Goal: Task Accomplishment & Management: Manage account settings

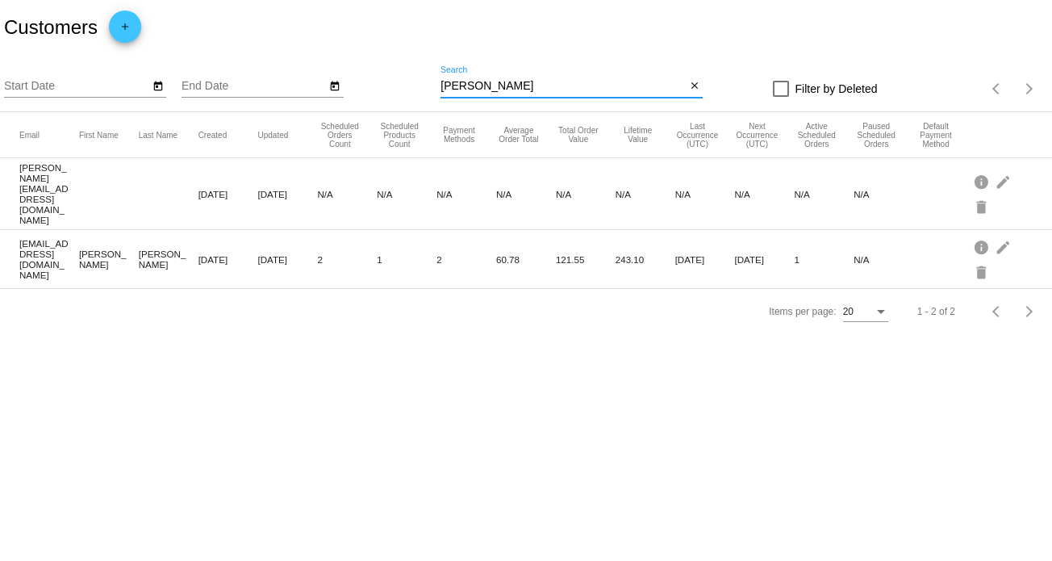
drag, startPoint x: 483, startPoint y: 82, endPoint x: 425, endPoint y: 93, distance: 59.0
click at [428, 90] on div "Start Date End Date Marci Search close Filter by Deleted Items per page: 20 1 -…" at bounding box center [526, 83] width 1052 height 57
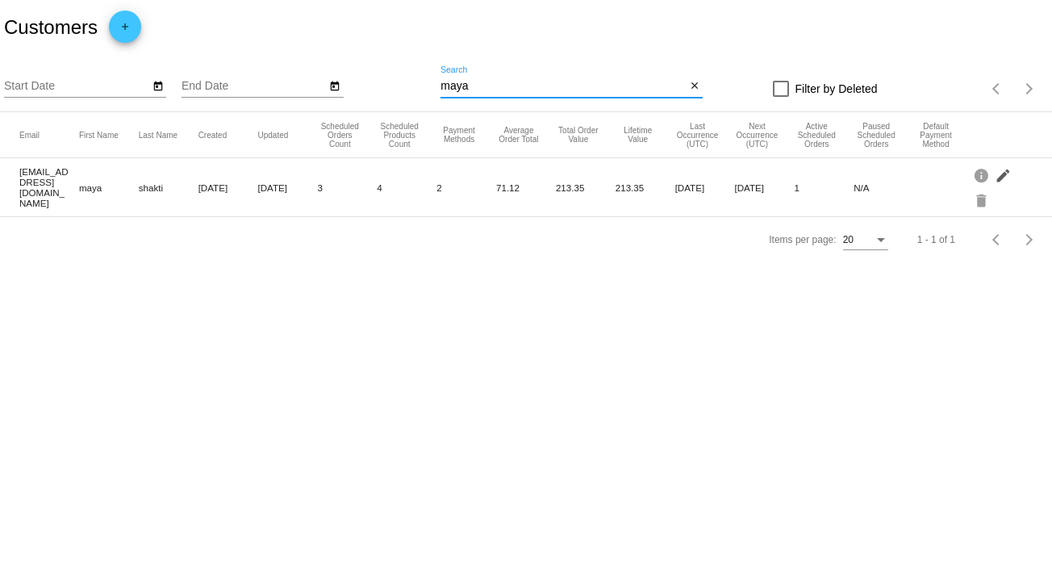
type input "maya"
click at [1004, 173] on mat-icon "edit" at bounding box center [1004, 174] width 19 height 25
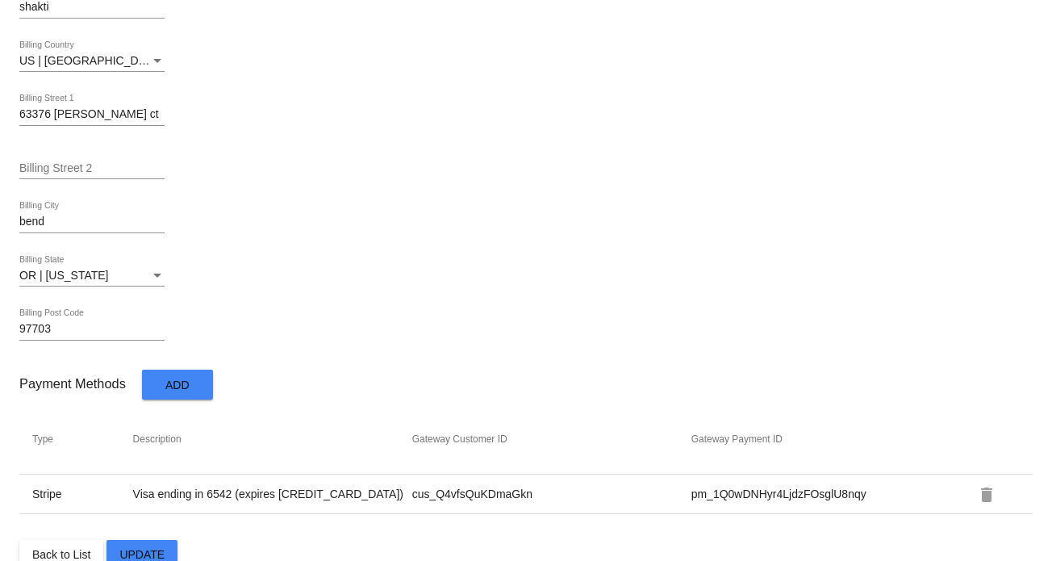
scroll to position [882, 0]
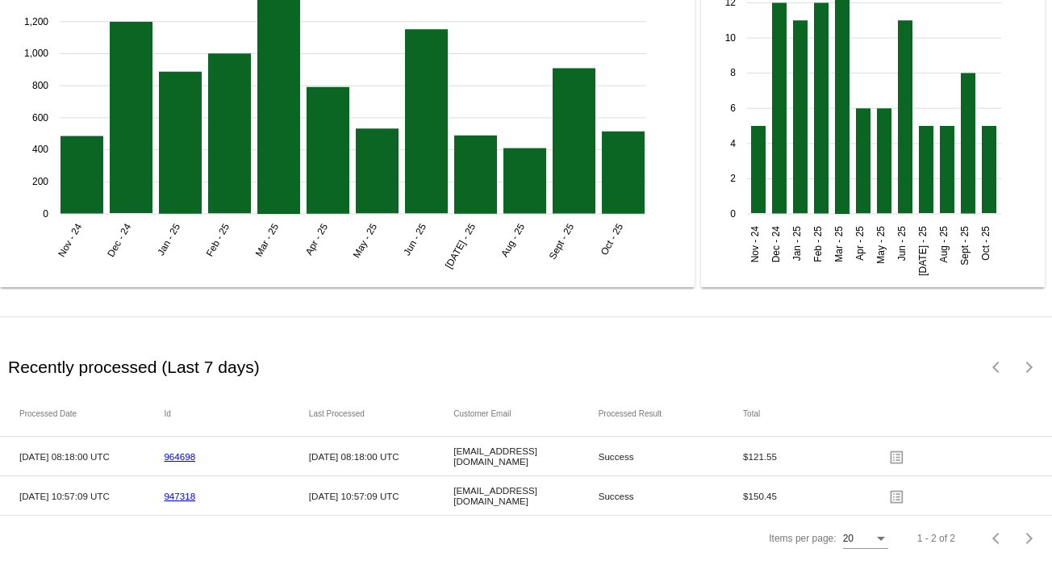
scroll to position [2215, 0]
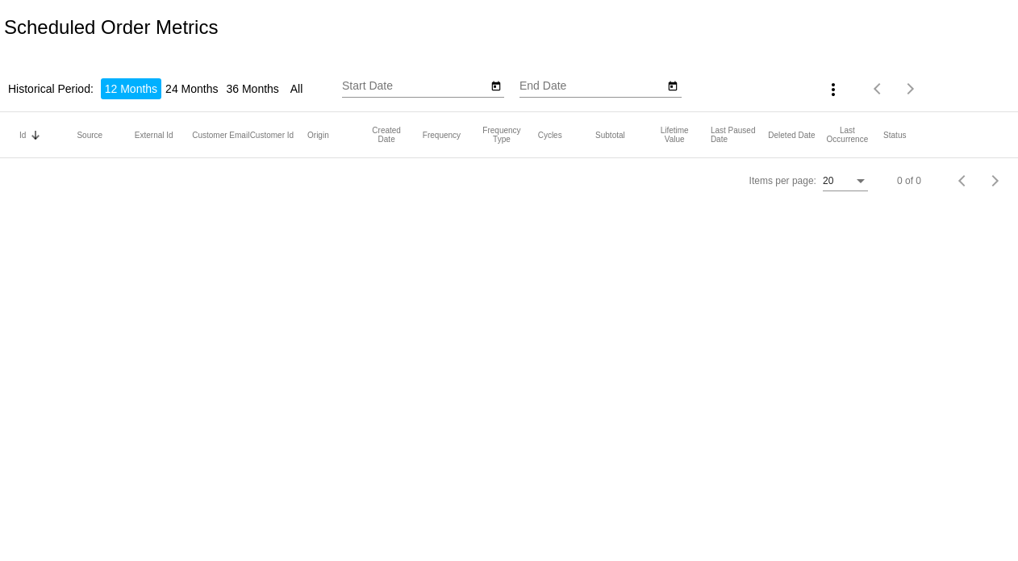
type input "[DATE]"
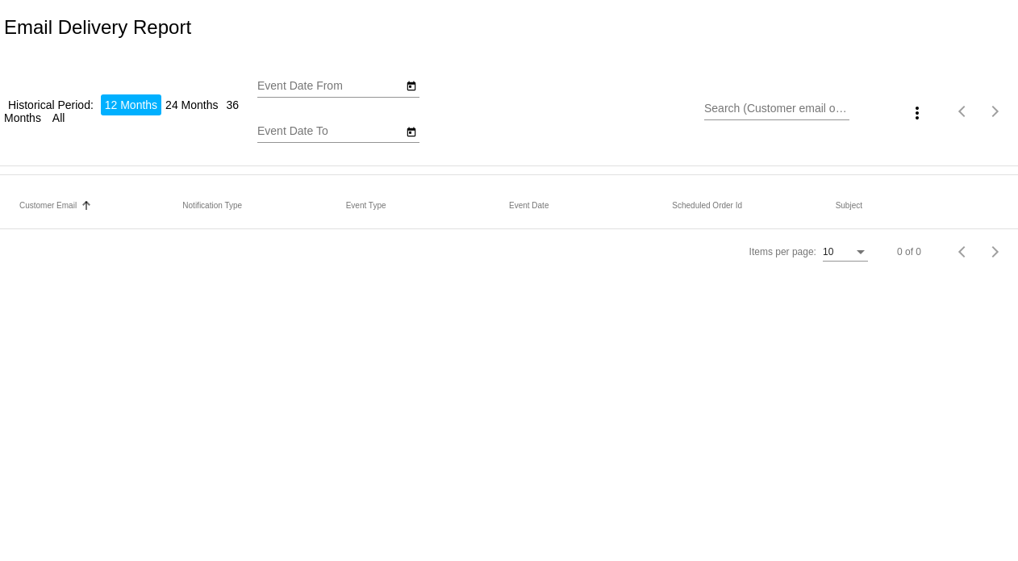
type input "[DATE]"
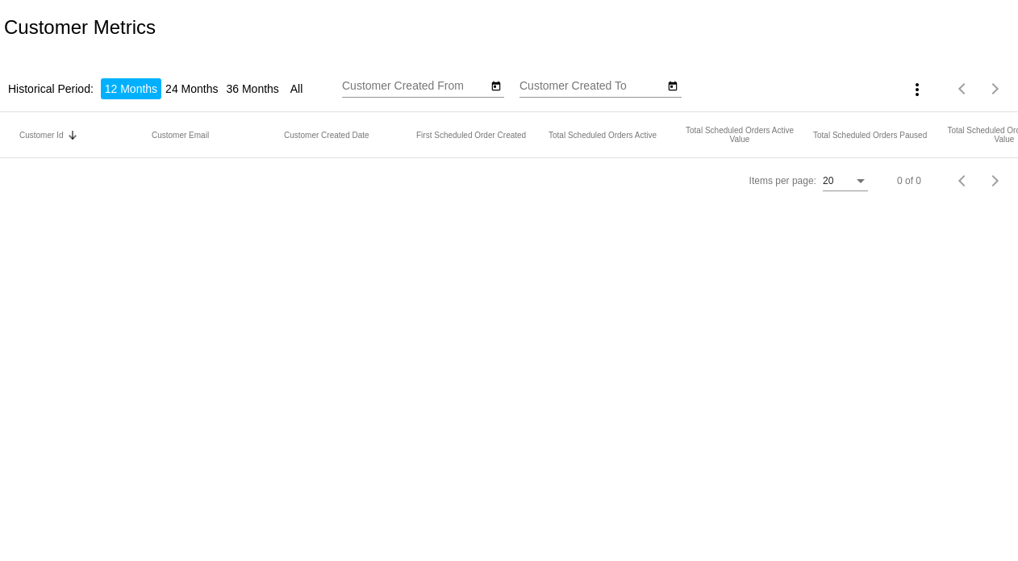
type input "[DATE]"
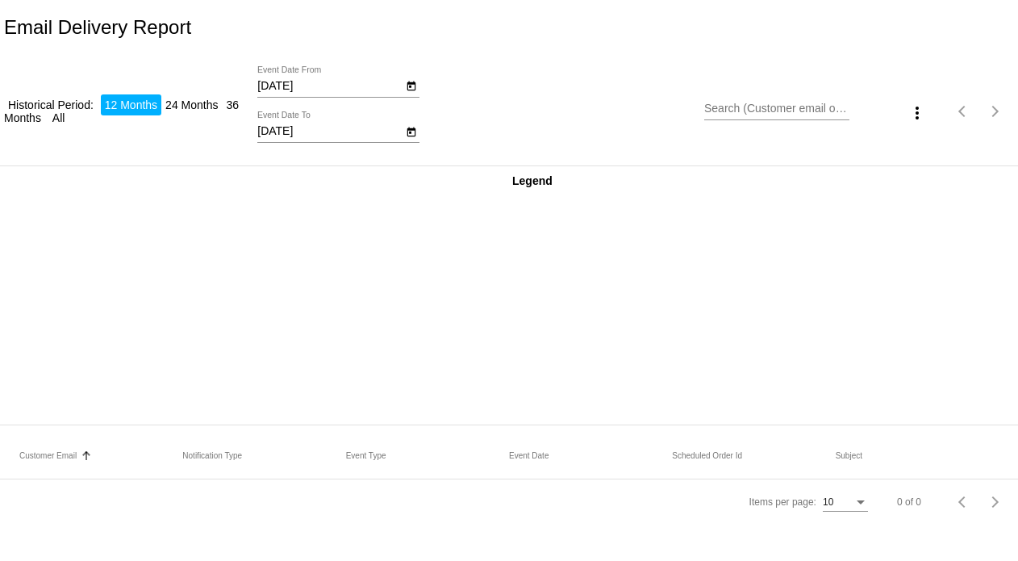
click at [755, 109] on input "Search (Customer email or subject)" at bounding box center [776, 108] width 145 height 13
type input "maya"
